Goal: Information Seeking & Learning: Learn about a topic

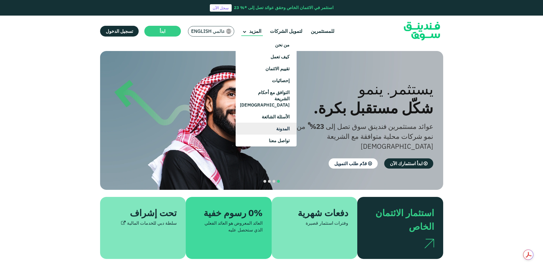
click at [268, 126] on link "المدونة" at bounding box center [266, 129] width 61 height 12
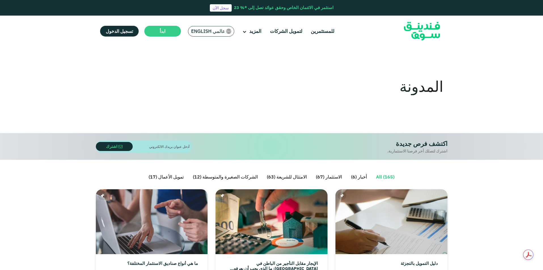
click at [226, 32] on img at bounding box center [228, 31] width 5 height 5
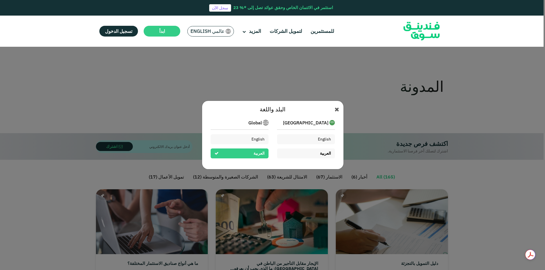
click at [318, 153] on div "العربية" at bounding box center [306, 154] width 58 height 10
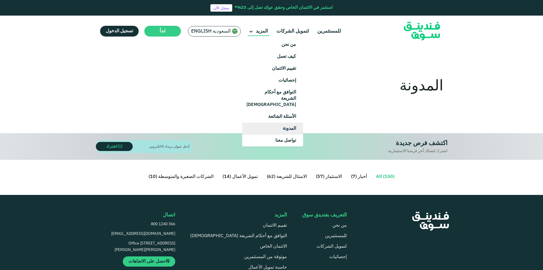
click at [266, 123] on link "المدونة" at bounding box center [272, 129] width 61 height 12
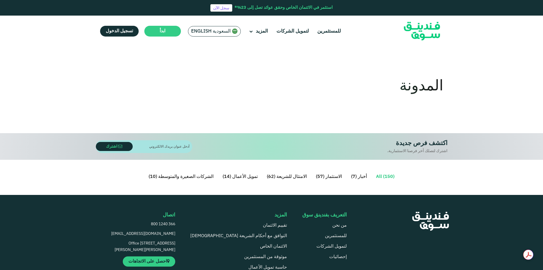
click at [411, 28] on img at bounding box center [422, 31] width 56 height 29
